Goal: Information Seeking & Learning: Understand process/instructions

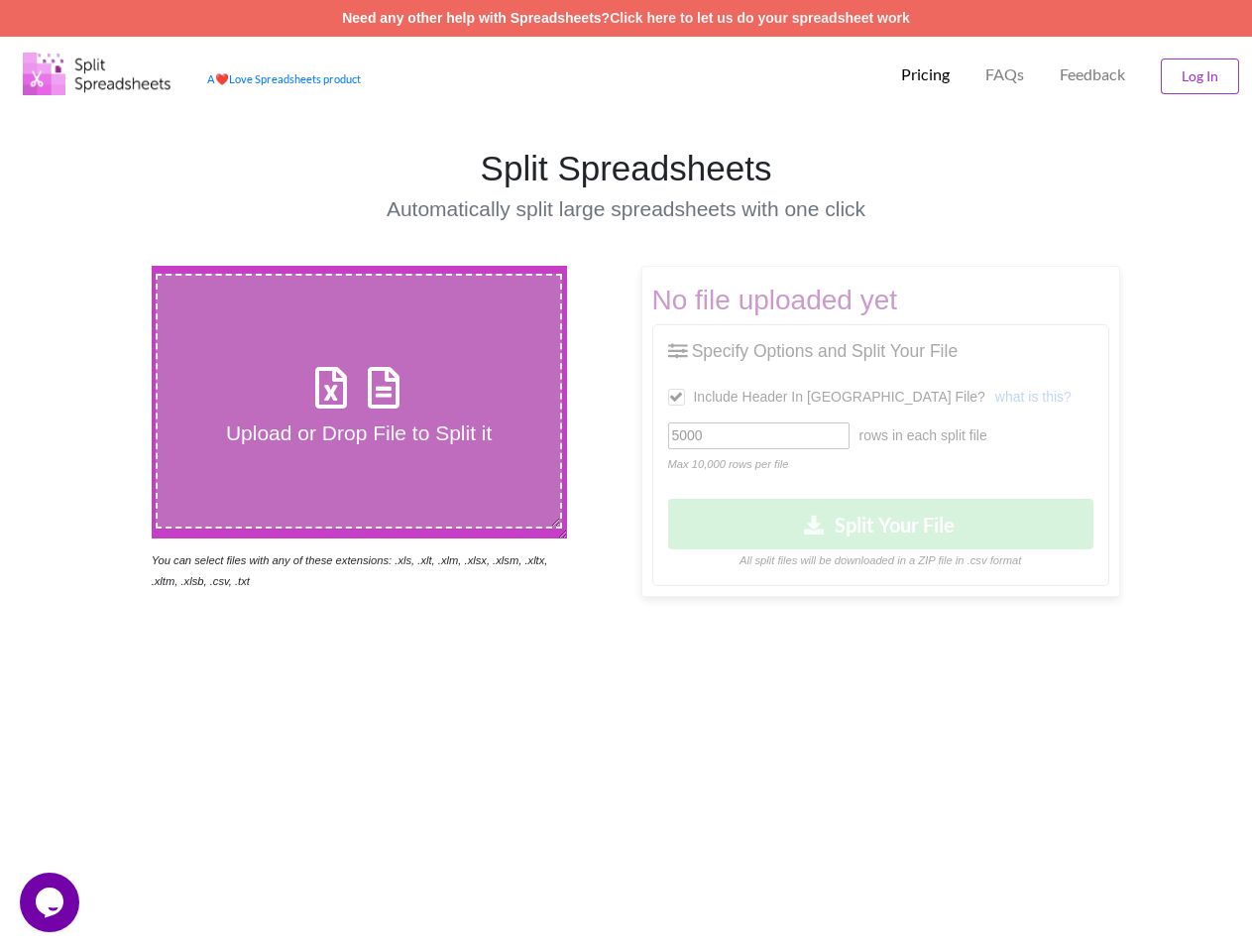
click at [97, 73] on img at bounding box center [97, 74] width 149 height 43
click at [924, 74] on p "Pricing" at bounding box center [925, 74] width 49 height 21
click at [1003, 74] on p "FAQs" at bounding box center [1005, 74] width 39 height 21
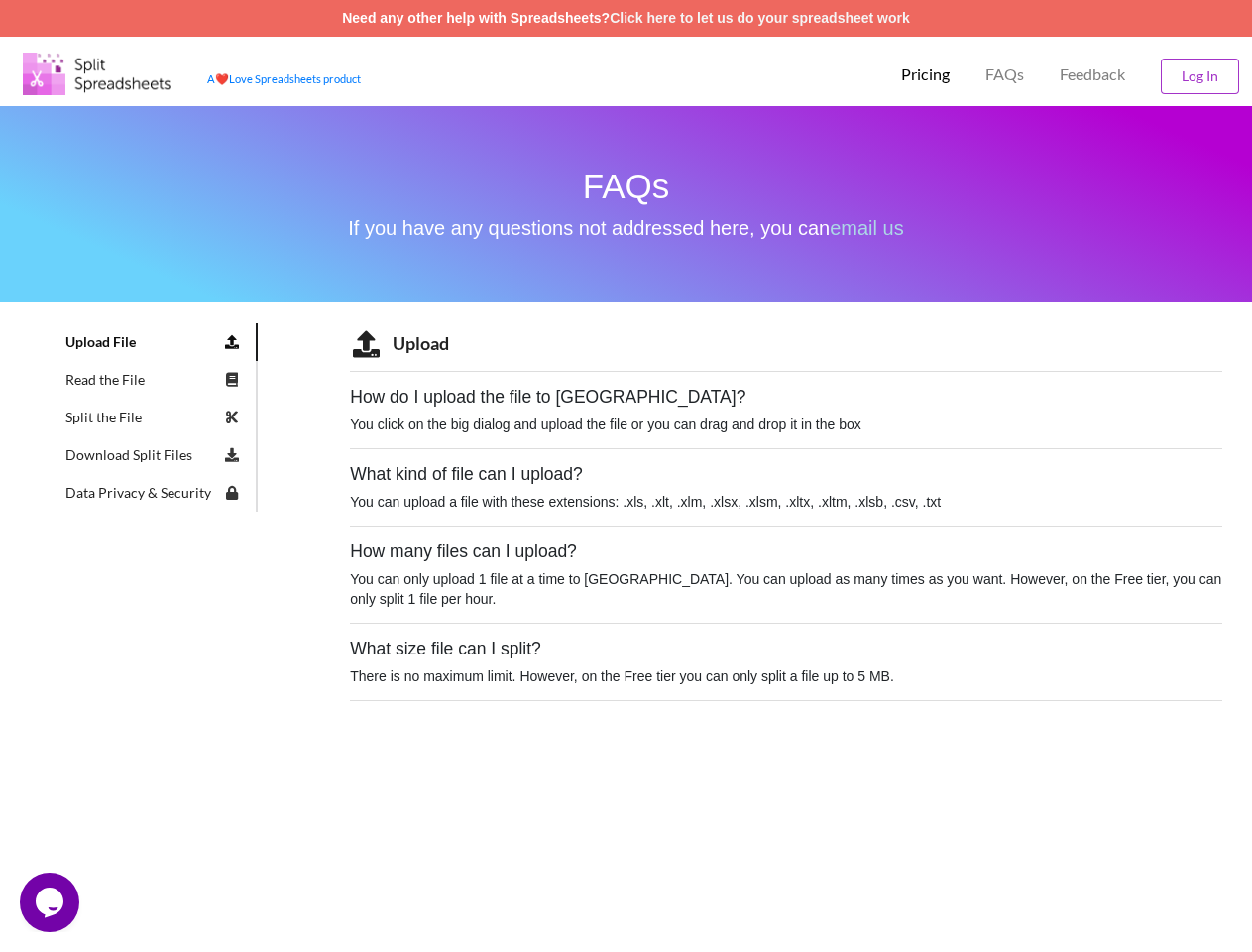
click at [1093, 74] on span "Feedback" at bounding box center [1092, 74] width 65 height 16
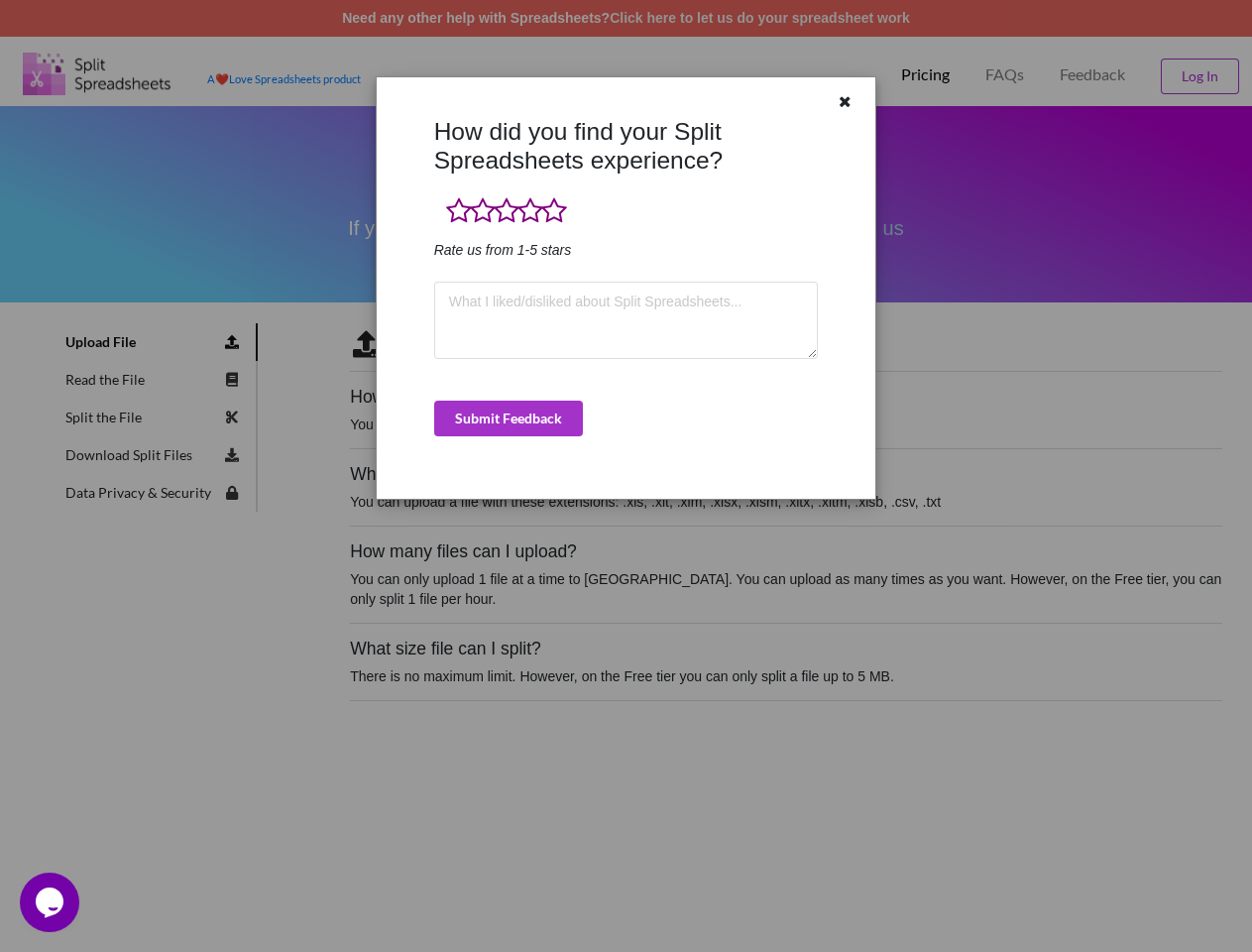
click at [1200, 76] on div "How did you find your Split Spreadsheets experience? Rate us from 1-5 stars Sub…" at bounding box center [626, 476] width 1252 height 952
click at [331, 379] on div "Upload How do I upload the file to [GEOGRAPHIC_DATA]? You click on the big dial…" at bounding box center [786, 512] width 932 height 379
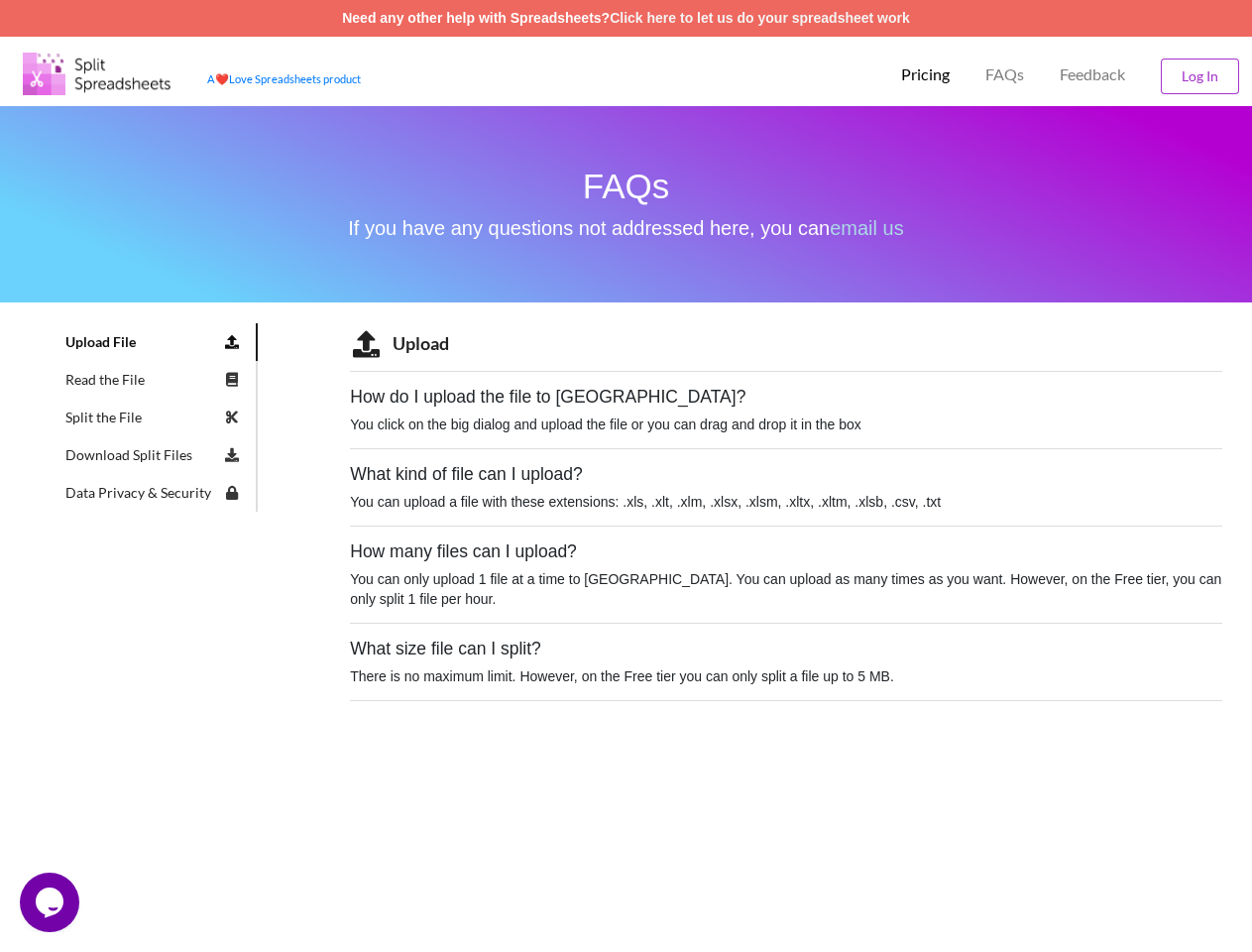
click at [384, 379] on div "Upload How do I upload the file to [GEOGRAPHIC_DATA]? You click on the big dial…" at bounding box center [786, 512] width 873 height 379
click at [678, 350] on h3 "Upload" at bounding box center [786, 343] width 873 height 27
click at [766, 400] on h5 "How do I upload the file to [GEOGRAPHIC_DATA]?" at bounding box center [786, 397] width 873 height 21
click at [910, 396] on h5 "How do I upload the file to [GEOGRAPHIC_DATA]?" at bounding box center [786, 397] width 873 height 21
